Goal: Find specific page/section: Find specific page/section

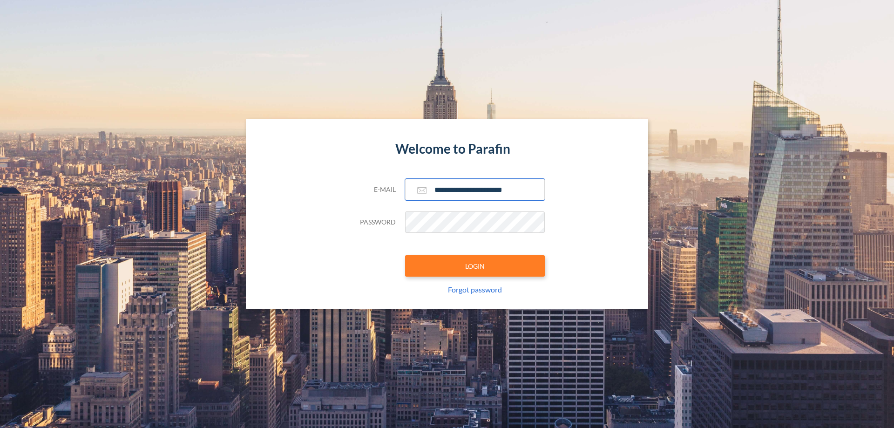
type input "**********"
click at [475, 266] on button "LOGIN" at bounding box center [475, 265] width 140 height 21
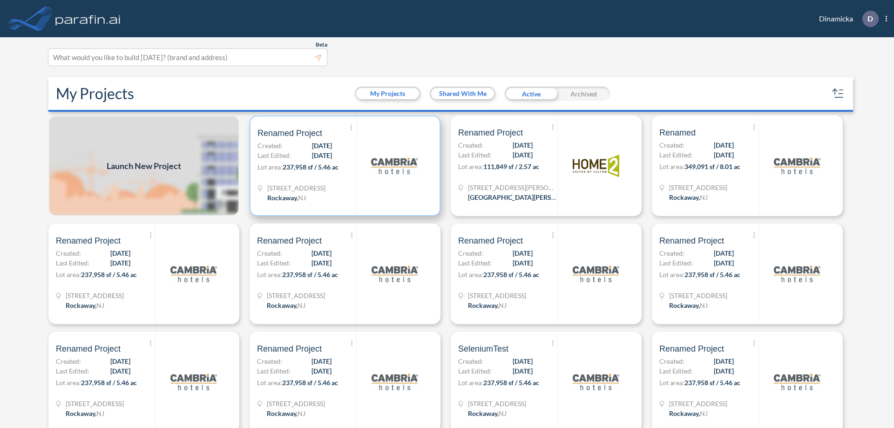
scroll to position [2, 0]
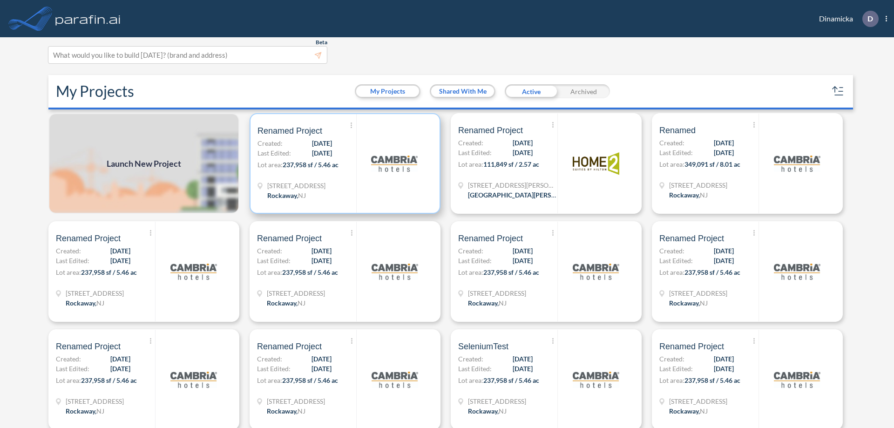
click at [343, 163] on p "Lot area: 237,958 sf / 5.46 ac" at bounding box center [306, 166] width 99 height 13
